Goal: Communication & Community: Answer question/provide support

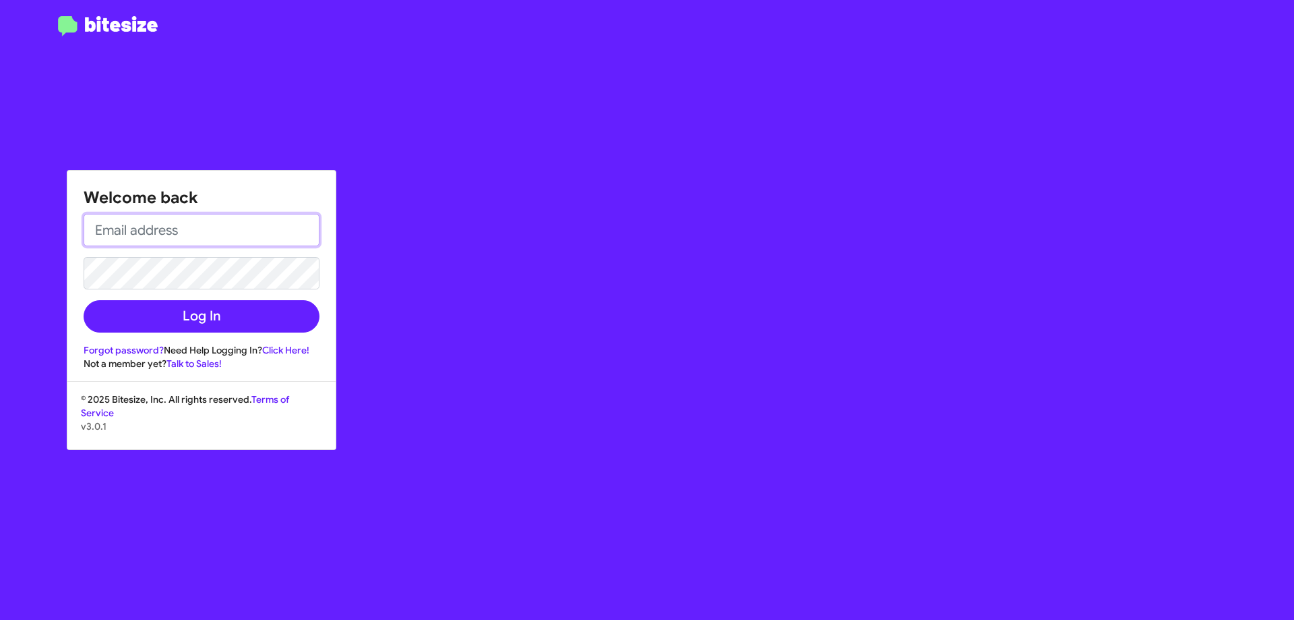
type input "[EMAIL_ADDRESS][DOMAIN_NAME]"
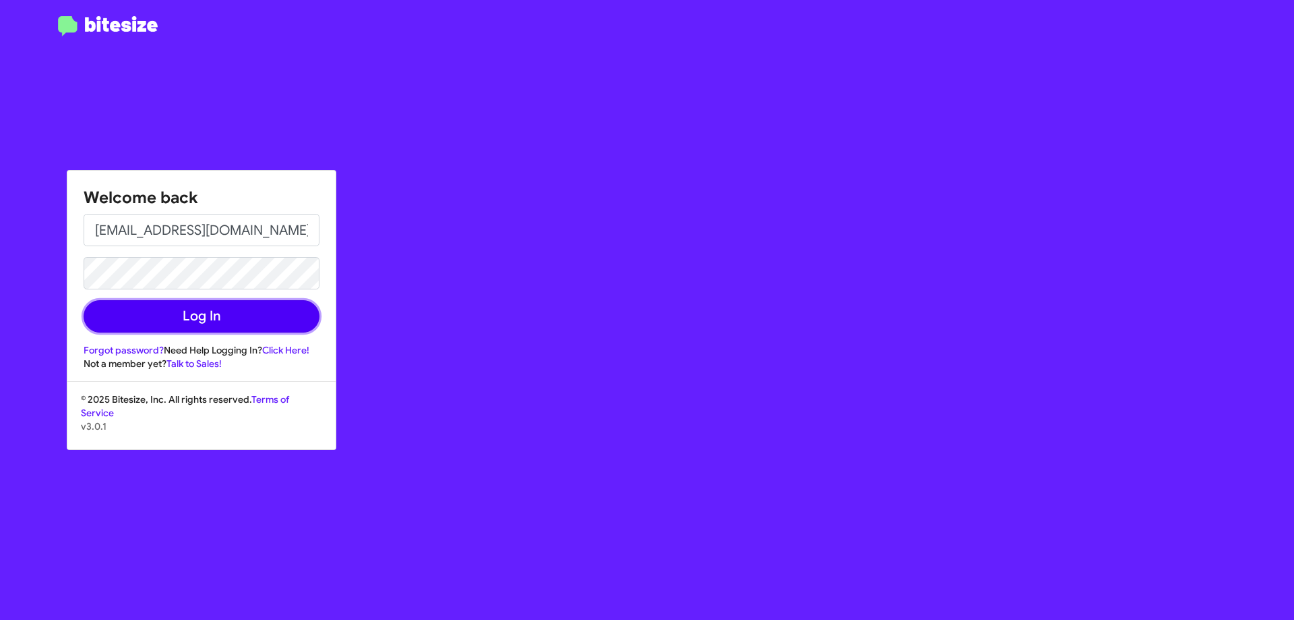
click at [241, 318] on button "Log In" at bounding box center [202, 316] width 236 height 32
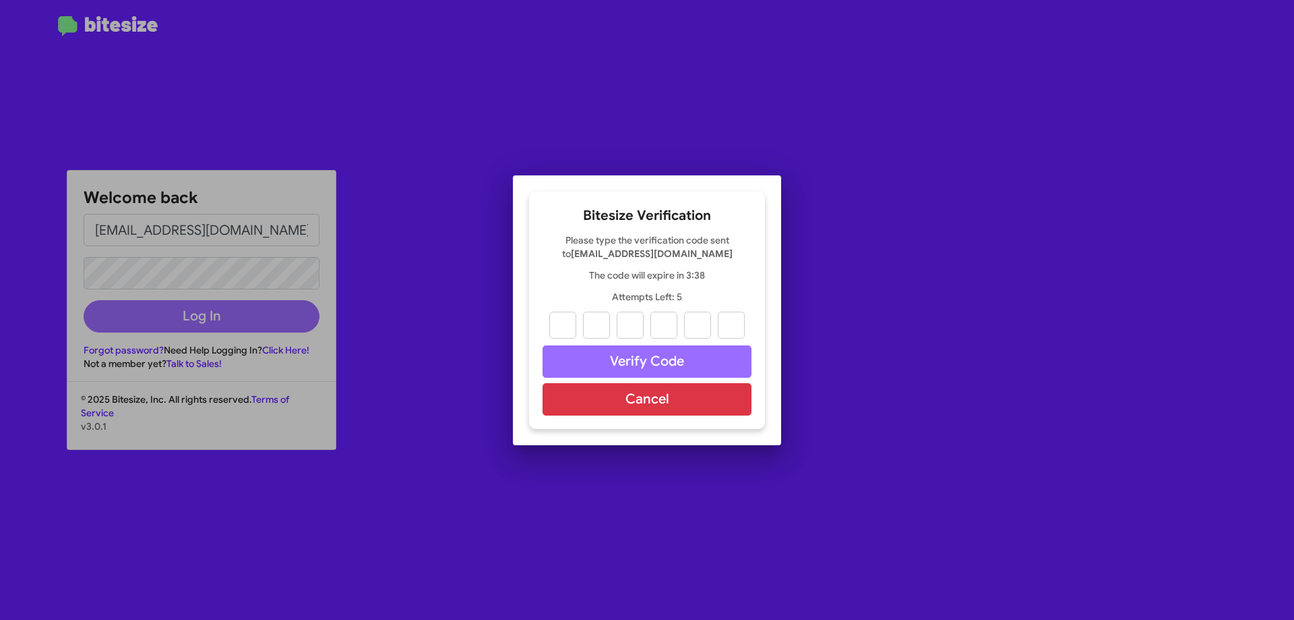
click at [974, 282] on div at bounding box center [647, 310] width 1294 height 620
drag, startPoint x: 888, startPoint y: 667, endPoint x: 734, endPoint y: 898, distance: 278.0
click at [706, 396] on button "Cancel" at bounding box center [647, 399] width 209 height 32
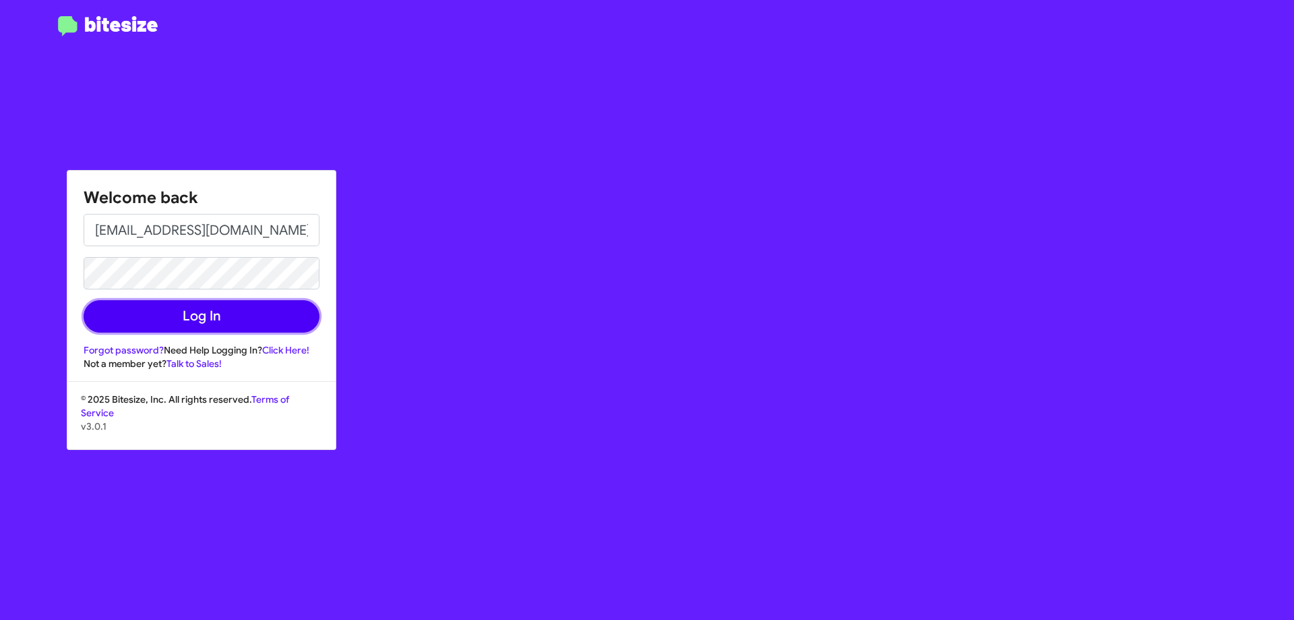
click at [273, 315] on button "Log In" at bounding box center [202, 316] width 236 height 32
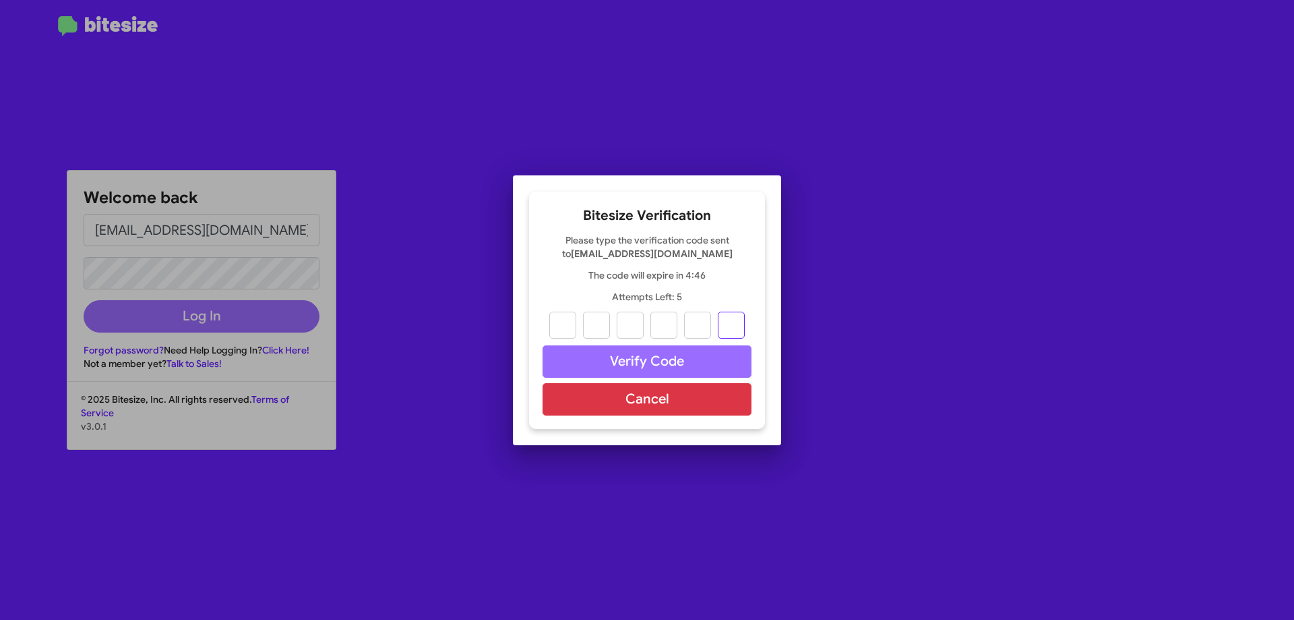
paste input "5"
type input "5"
type input "6"
type input "1"
type input "7"
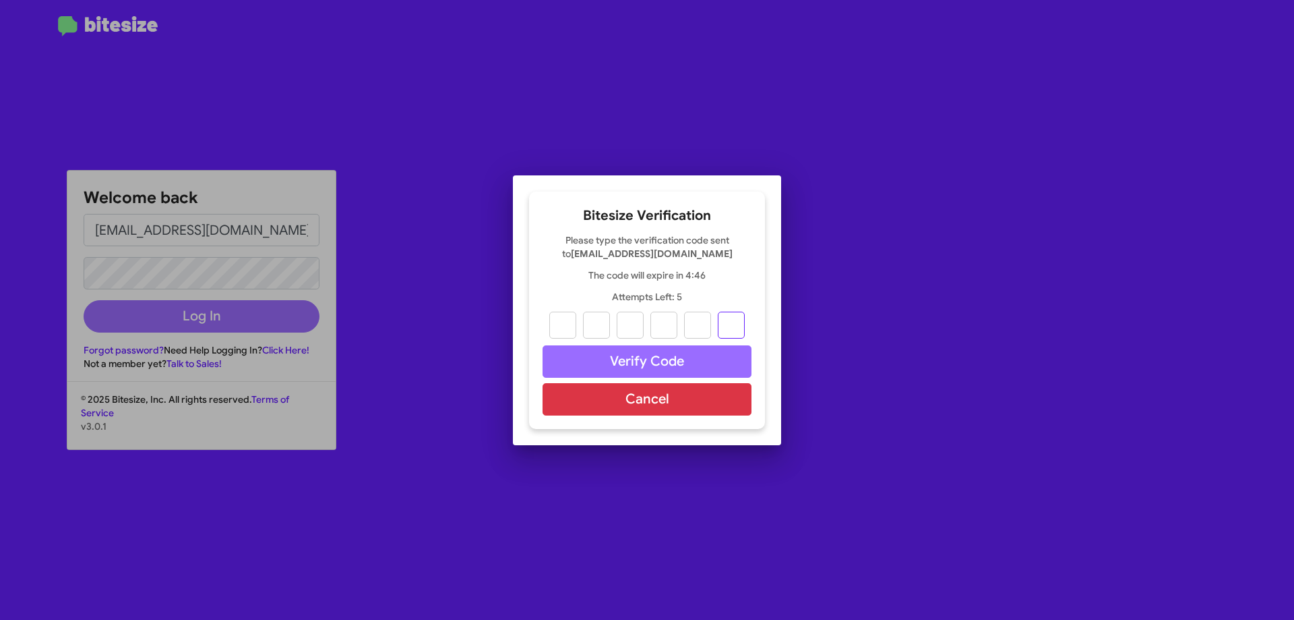
type input "6"
type input "5"
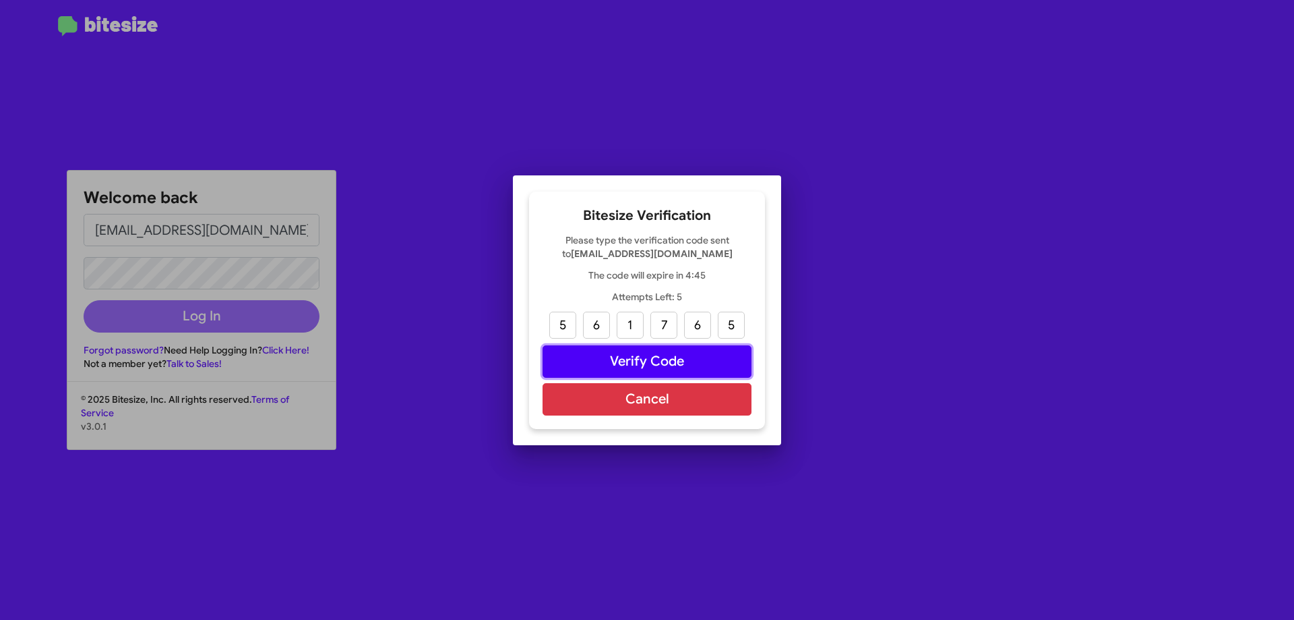
click at [657, 361] on button "Verify Code" at bounding box center [647, 361] width 209 height 32
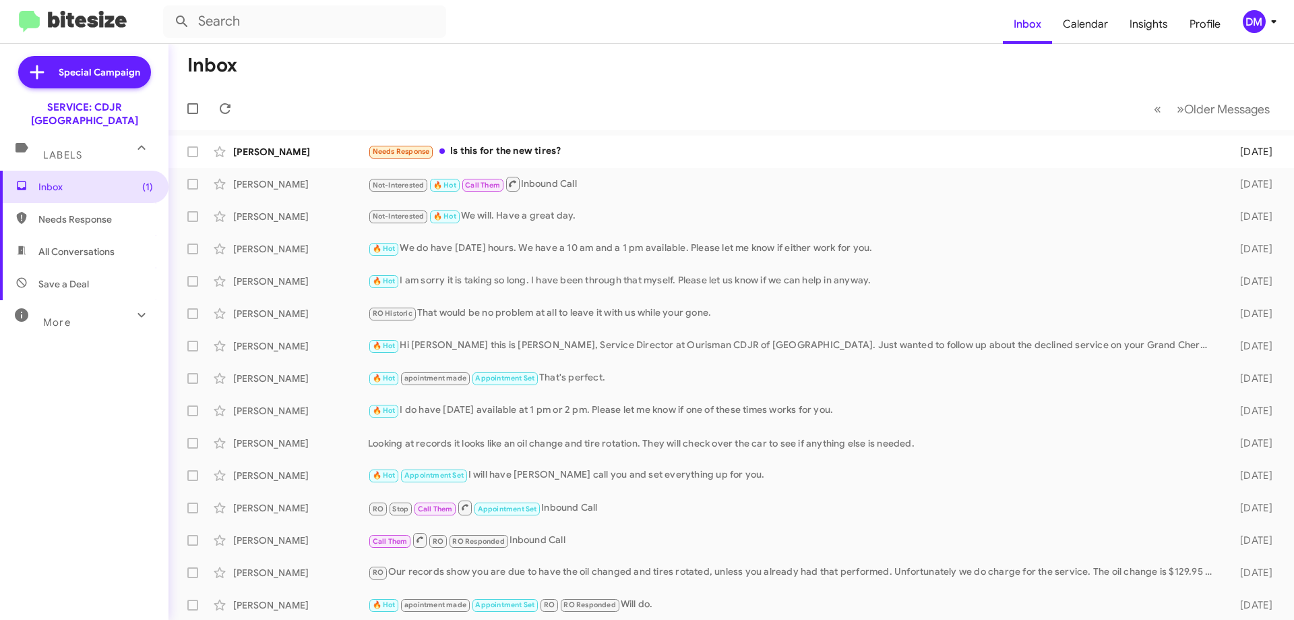
click at [464, 148] on div "Needs Response Is this for the new tires?" at bounding box center [793, 152] width 851 height 16
